Goal: Information Seeking & Learning: Learn about a topic

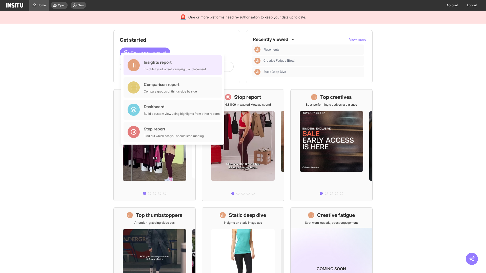
click at [174, 65] on div "Insights report Insights by ad, adset, campaign, or placement" at bounding box center [175, 65] width 62 height 12
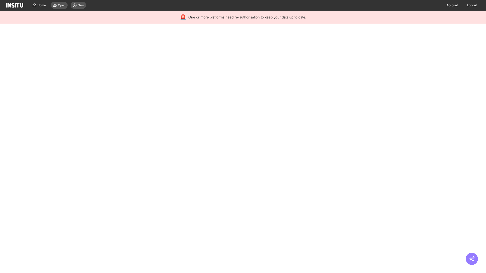
select select "**"
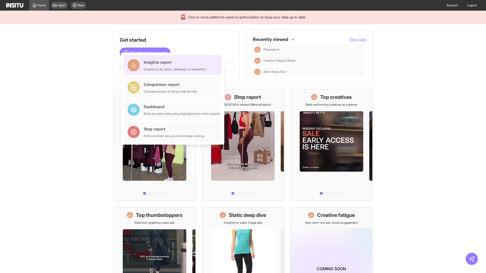
click at [174, 65] on div "Insights report Insights by ad, adset, campaign, or placement" at bounding box center [175, 65] width 62 height 12
